Goal: Task Accomplishment & Management: Manage account settings

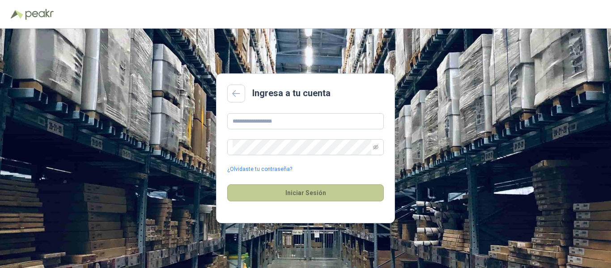
click at [314, 189] on button "Iniciar Sesión" at bounding box center [305, 192] width 157 height 17
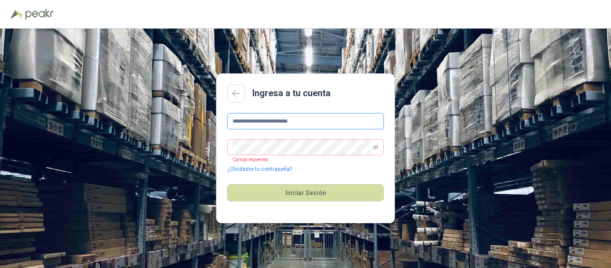
type input "**********"
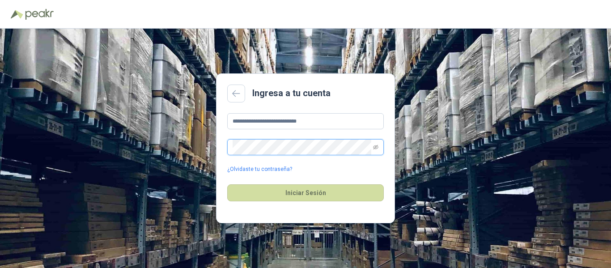
click at [227, 184] on button "Iniciar Sesión" at bounding box center [305, 192] width 157 height 17
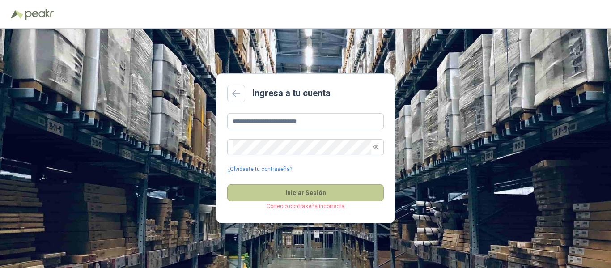
click at [313, 197] on button "Iniciar Sesión" at bounding box center [305, 192] width 157 height 17
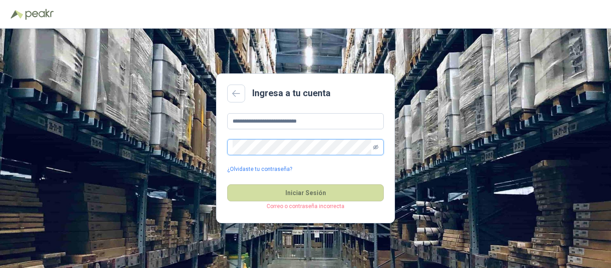
click at [376, 146] on icon "eye-invisible" at bounding box center [375, 147] width 5 height 4
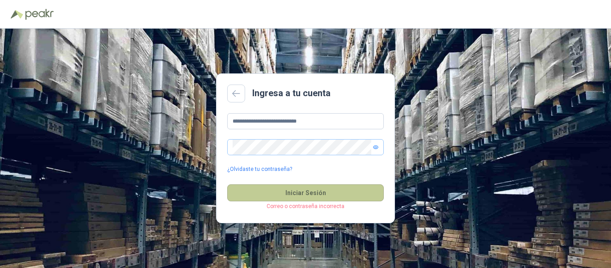
click at [298, 188] on button "Iniciar Sesión" at bounding box center [305, 192] width 157 height 17
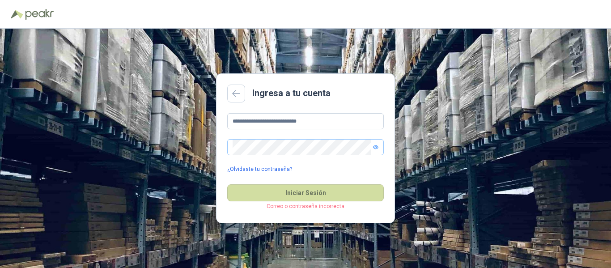
click at [250, 169] on link "¿Olvidaste tu contraseña?" at bounding box center [259, 169] width 65 height 8
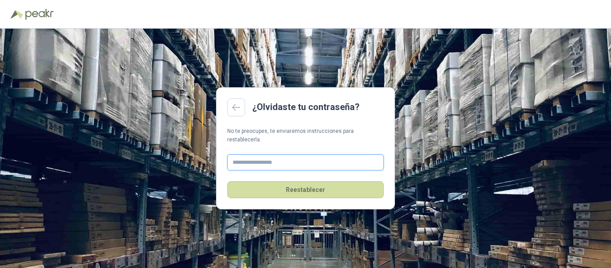
click at [265, 157] on input "text" at bounding box center [305, 162] width 157 height 16
type input "**********"
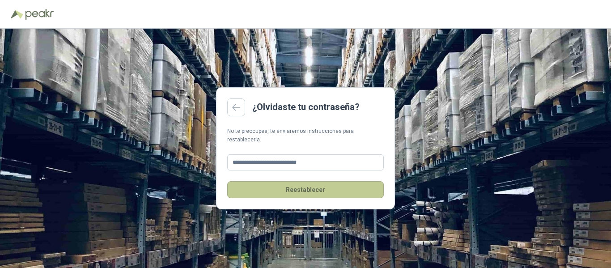
click at [309, 182] on button "Reestablecer" at bounding box center [305, 189] width 157 height 17
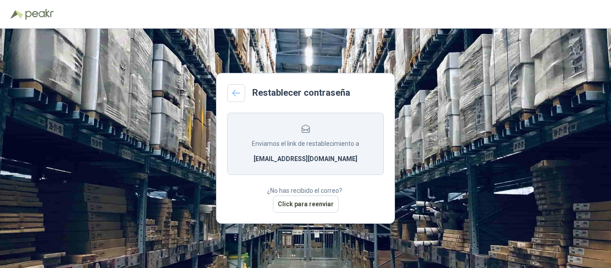
click at [238, 94] on icon at bounding box center [236, 92] width 8 height 7
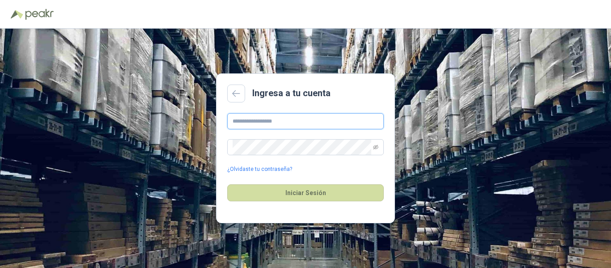
click at [242, 121] on input "text" at bounding box center [305, 121] width 157 height 16
type input "**********"
click at [377, 150] on span at bounding box center [375, 147] width 5 height 15
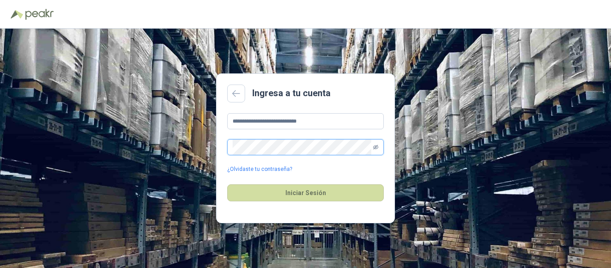
click at [377, 147] on icon "eye-invisible" at bounding box center [375, 146] width 5 height 5
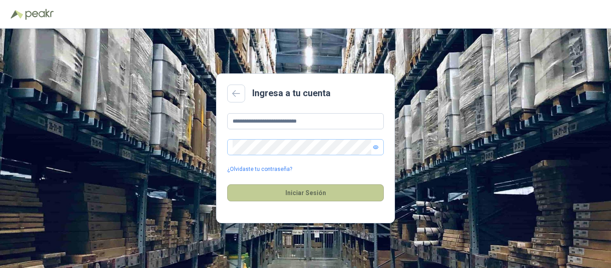
click at [310, 187] on button "Iniciar Sesión" at bounding box center [305, 192] width 157 height 17
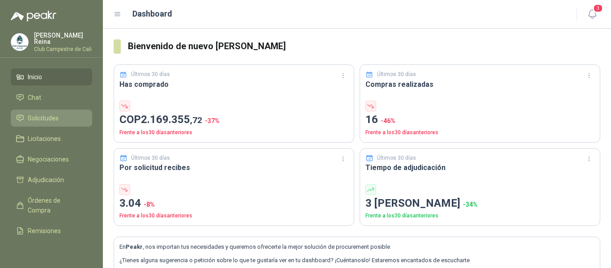
click at [58, 113] on span "Solicitudes" at bounding box center [43, 118] width 31 height 10
